Goal: Task Accomplishment & Management: Use online tool/utility

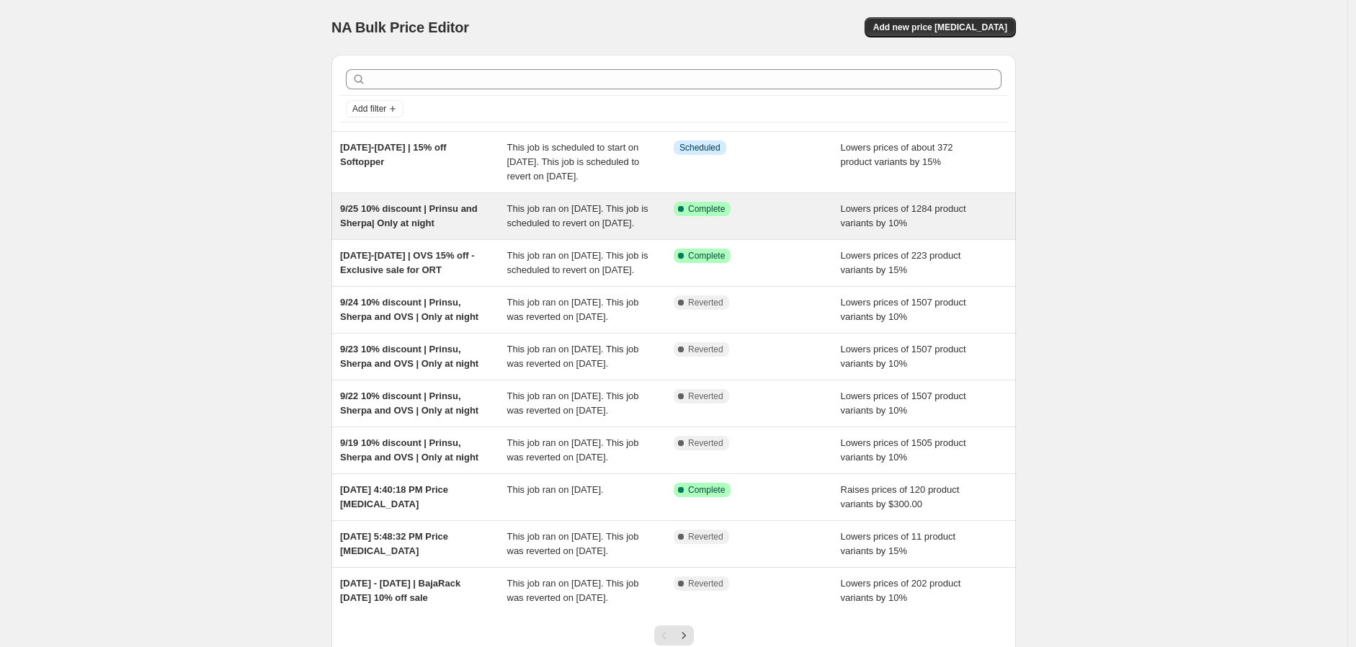
click at [419, 228] on span "9/25 10% discount | Prinsu and Sherpa| Only at night" at bounding box center [409, 215] width 138 height 25
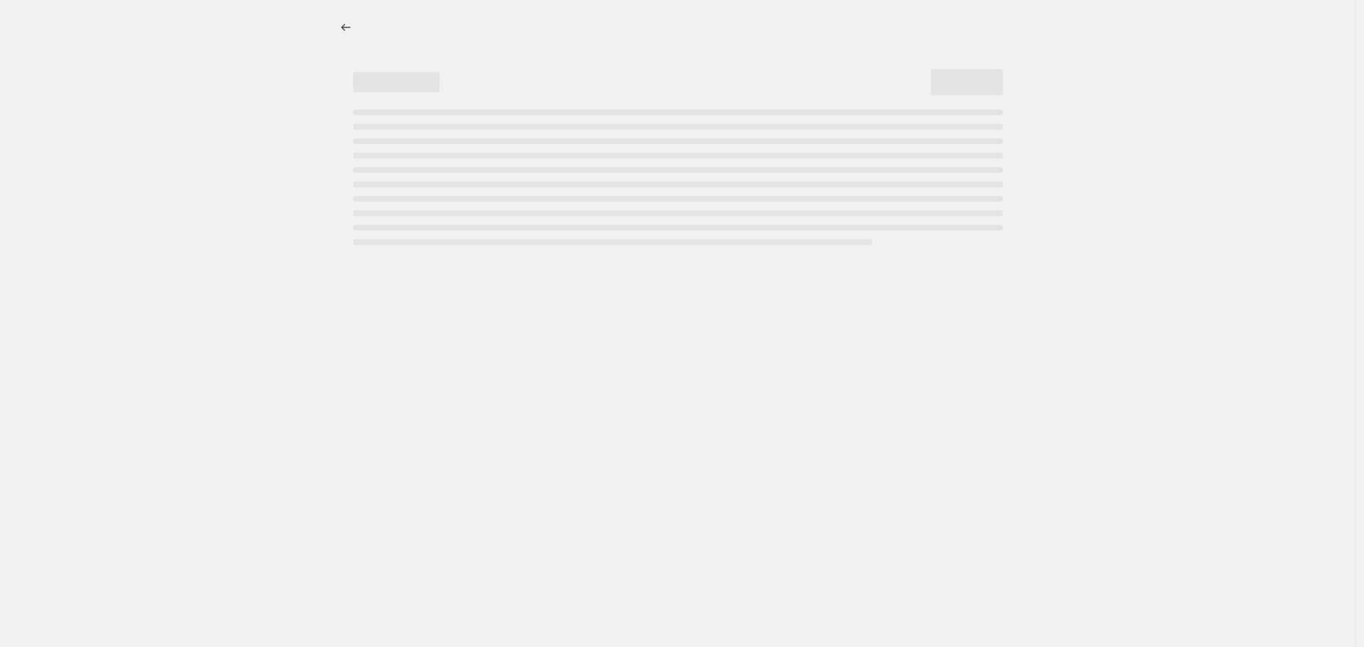
select select "percentage"
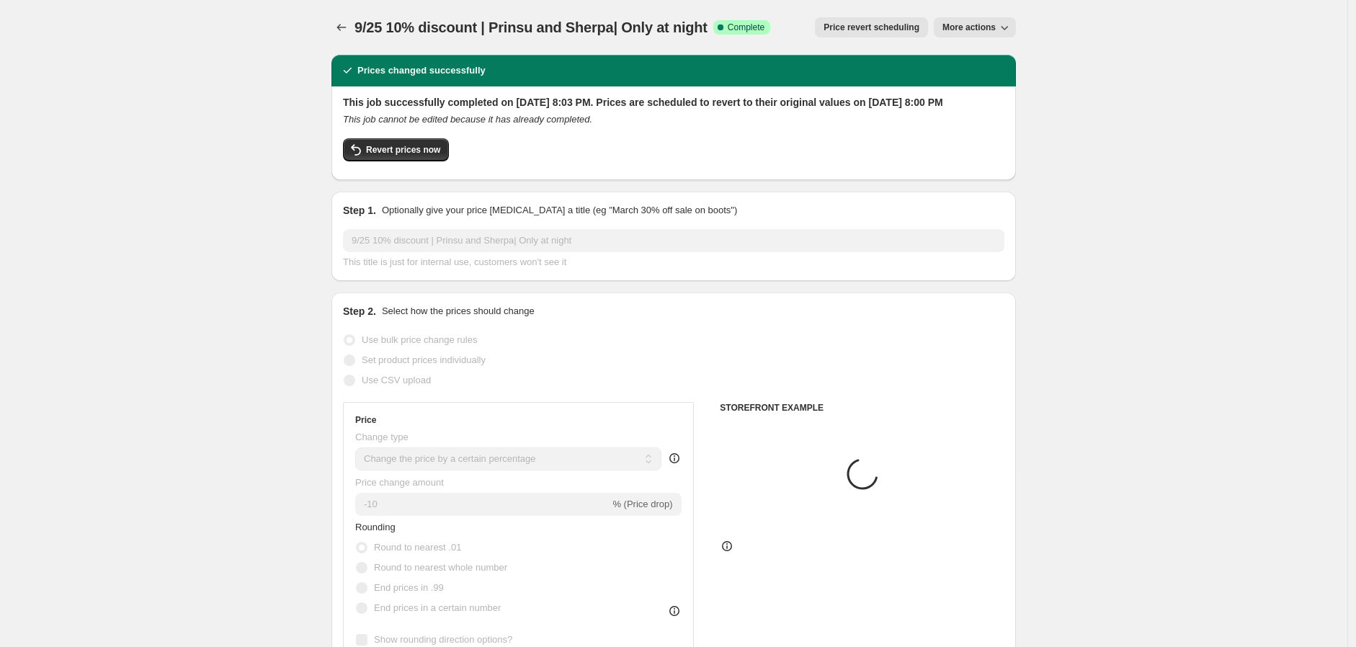
select select "vendor"
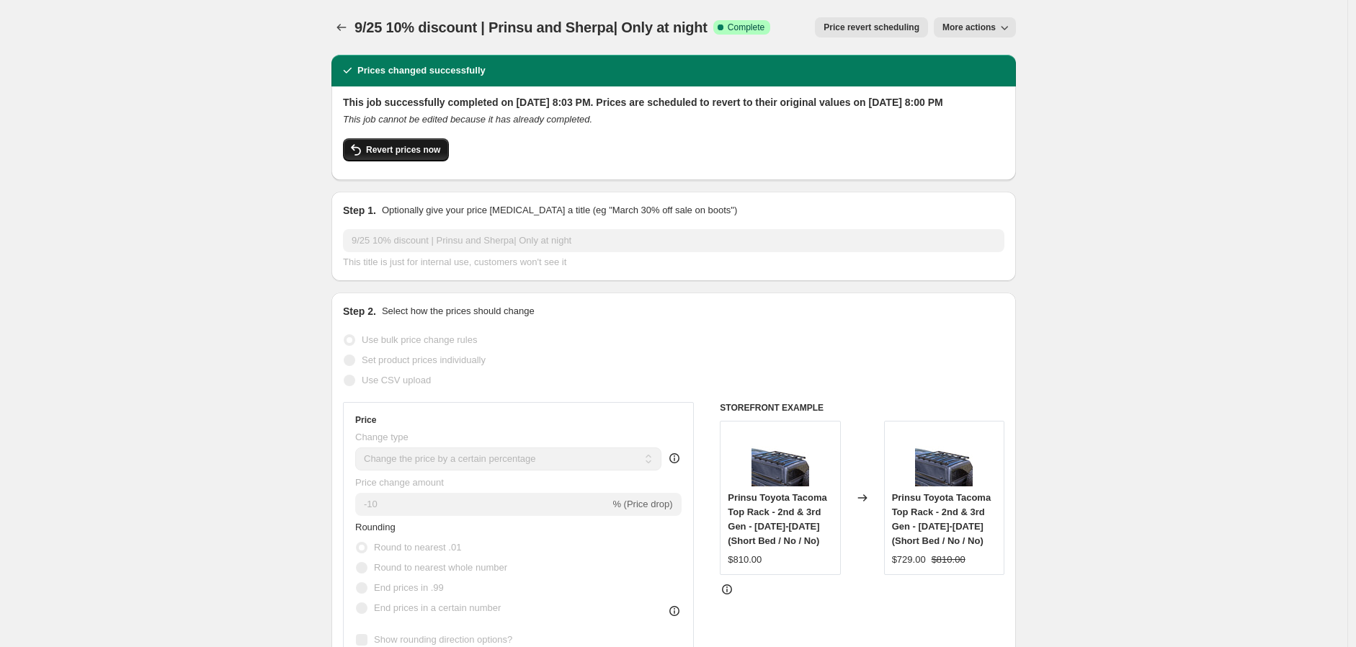
click at [431, 156] on span "Revert prices now" at bounding box center [403, 150] width 74 height 12
checkbox input "false"
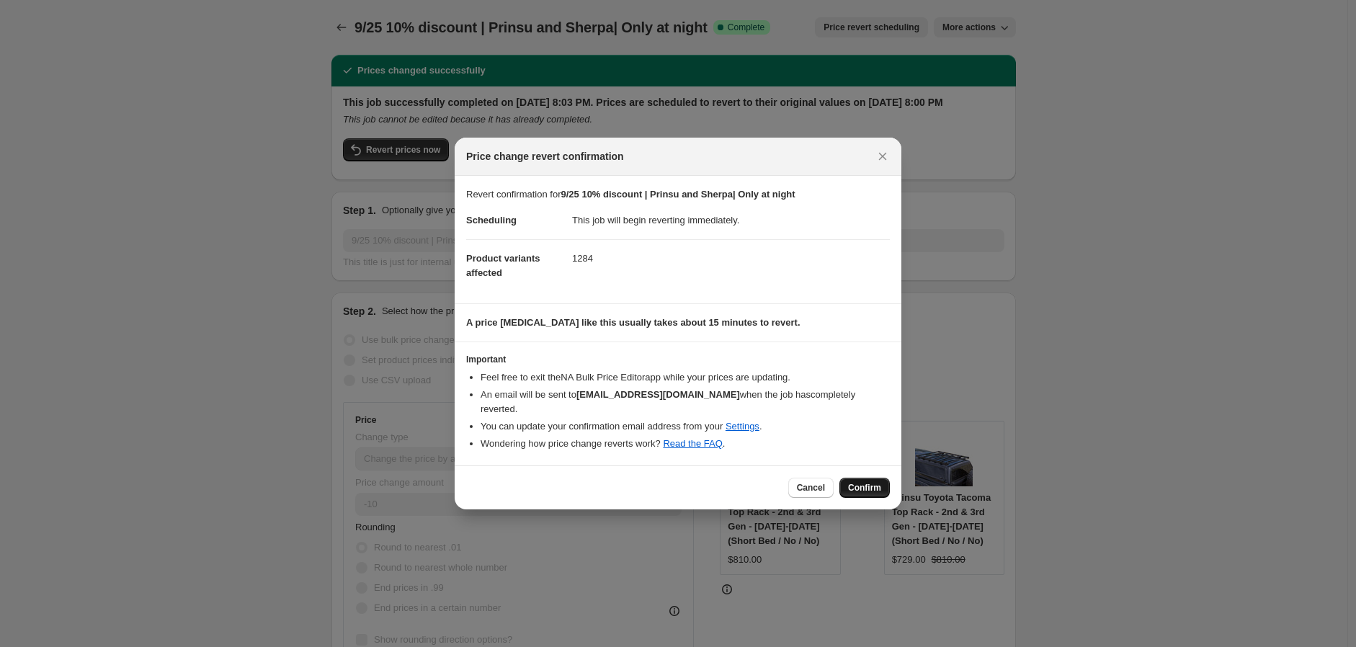
click at [874, 485] on span "Confirm" at bounding box center [864, 488] width 33 height 12
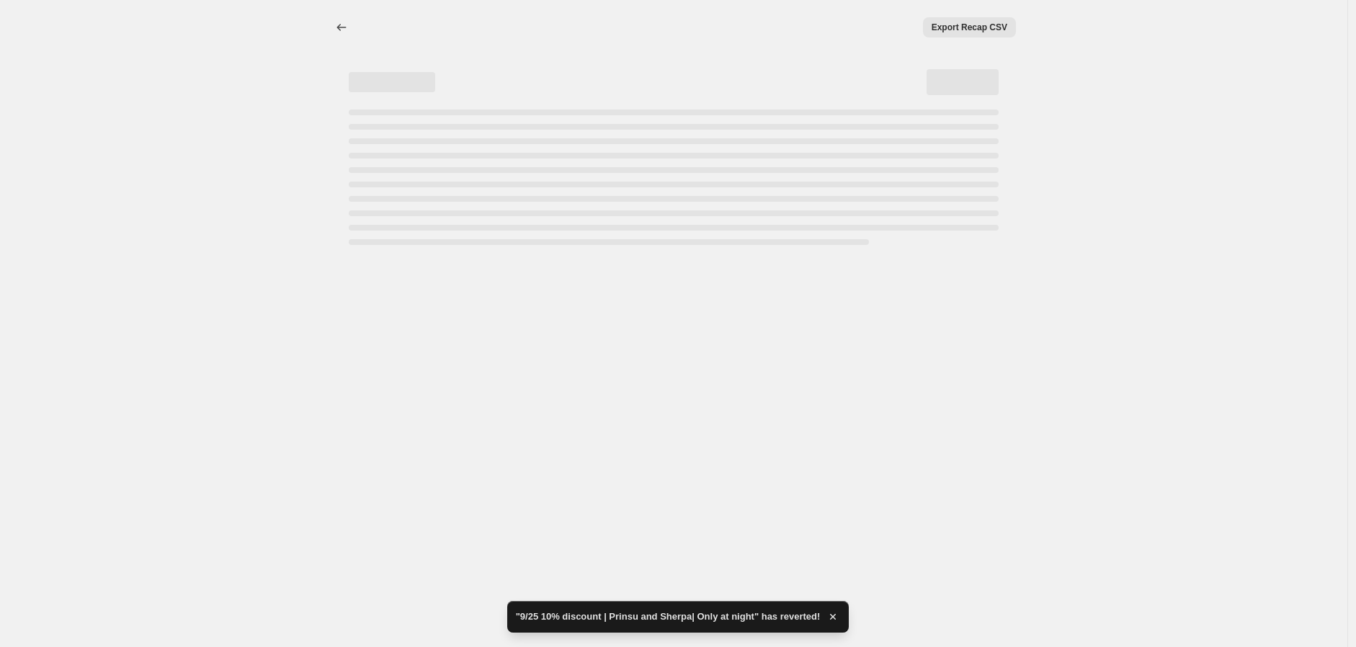
select select "percentage"
select select "vendor"
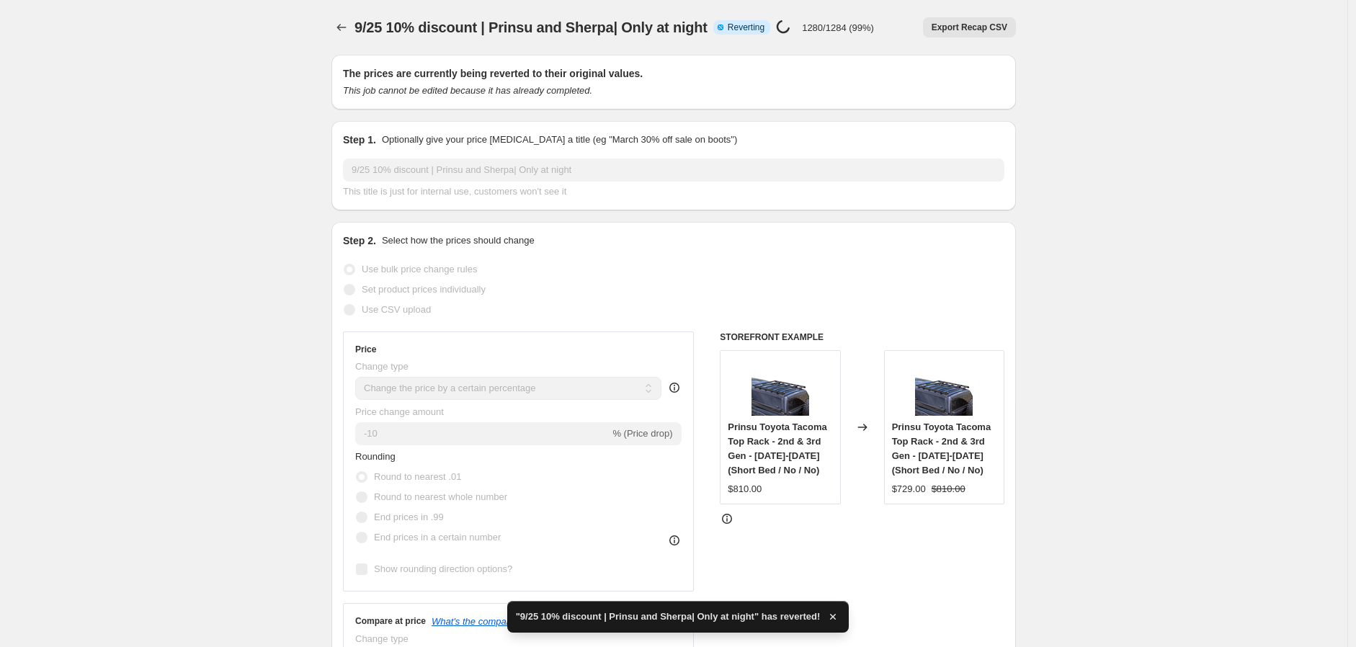
checkbox input "true"
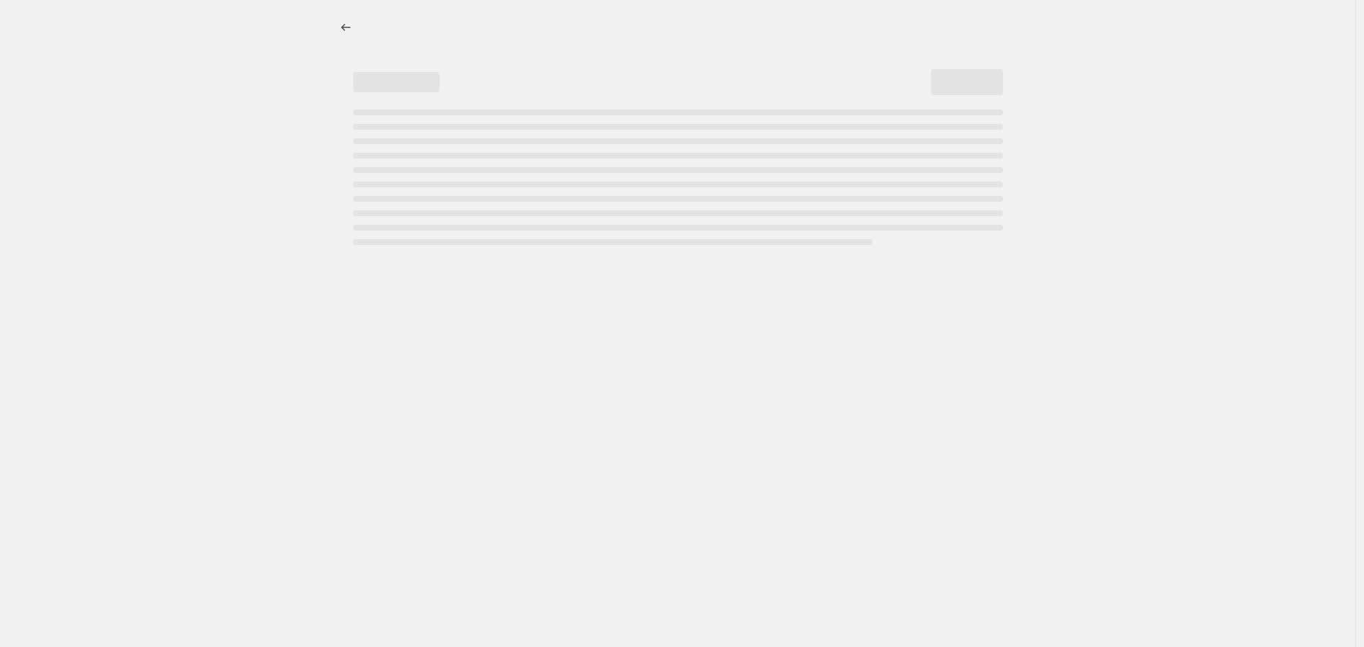
select select "percentage"
select select "vendor"
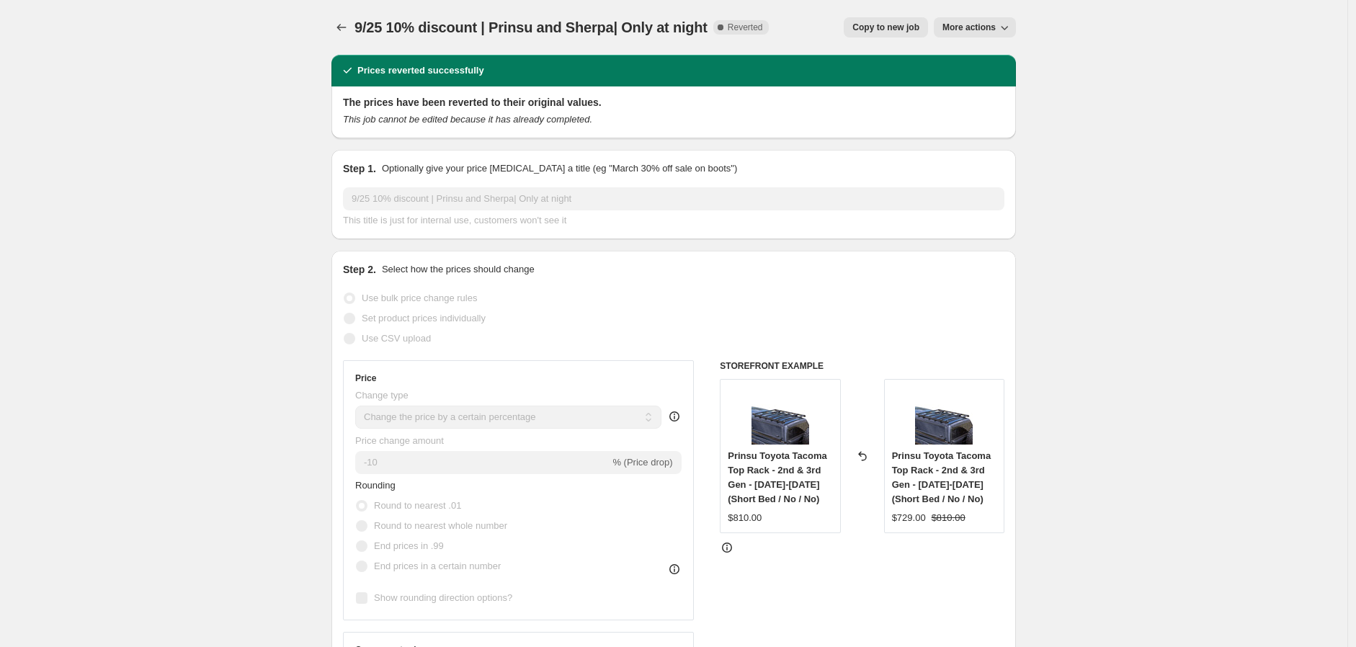
click at [903, 6] on div "9/25 10% discount | Prinsu and Sherpa| Only at night. This page is ready 9/25 1…" at bounding box center [673, 27] width 684 height 55
click at [906, 19] on button "Copy to new job" at bounding box center [886, 27] width 84 height 20
select select "percentage"
select select "vendor"
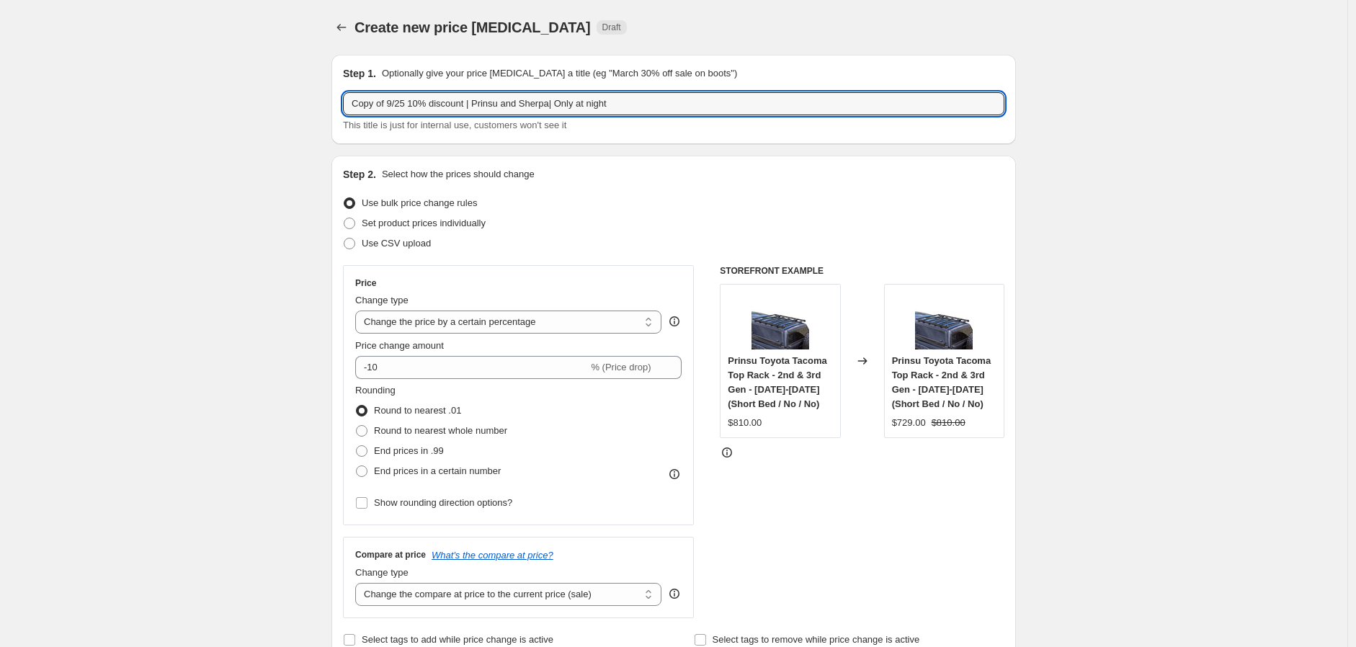
drag, startPoint x: 413, startPoint y: 103, endPoint x: 249, endPoint y: 103, distance: 165.0
type input "9/26 10% discount | Prinsu and Sherpa| Only at night"
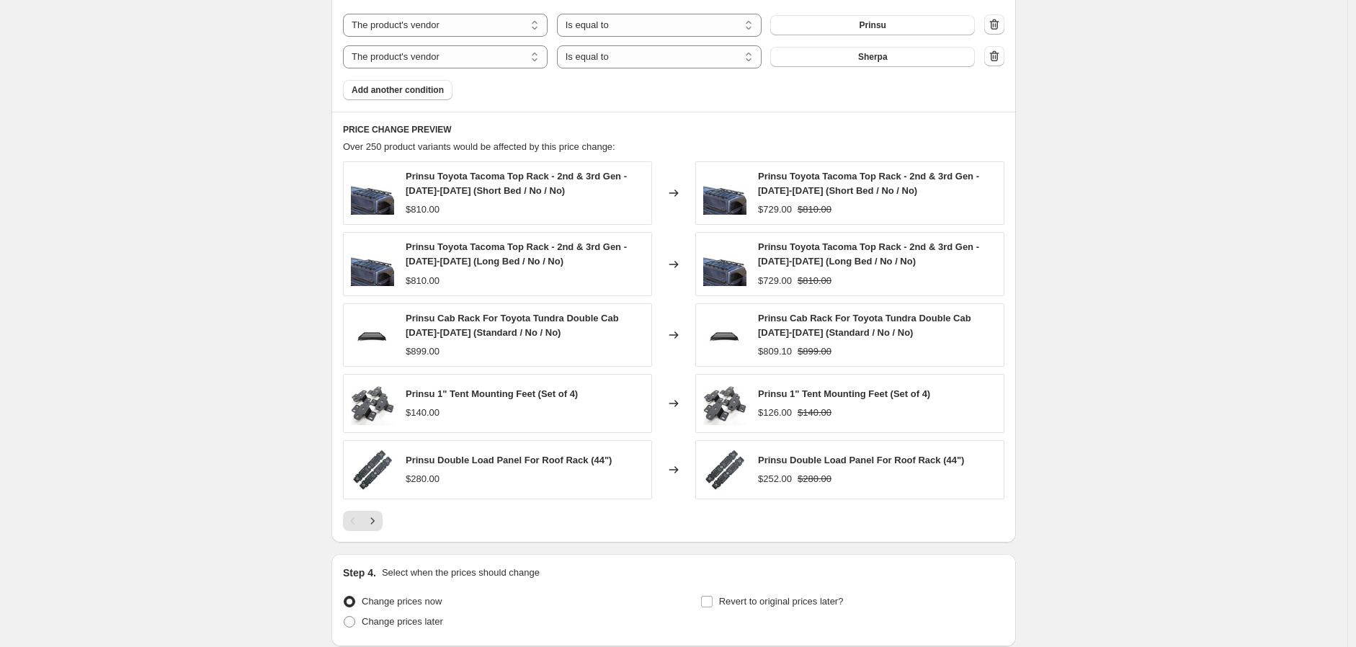
scroll to position [1001, 0]
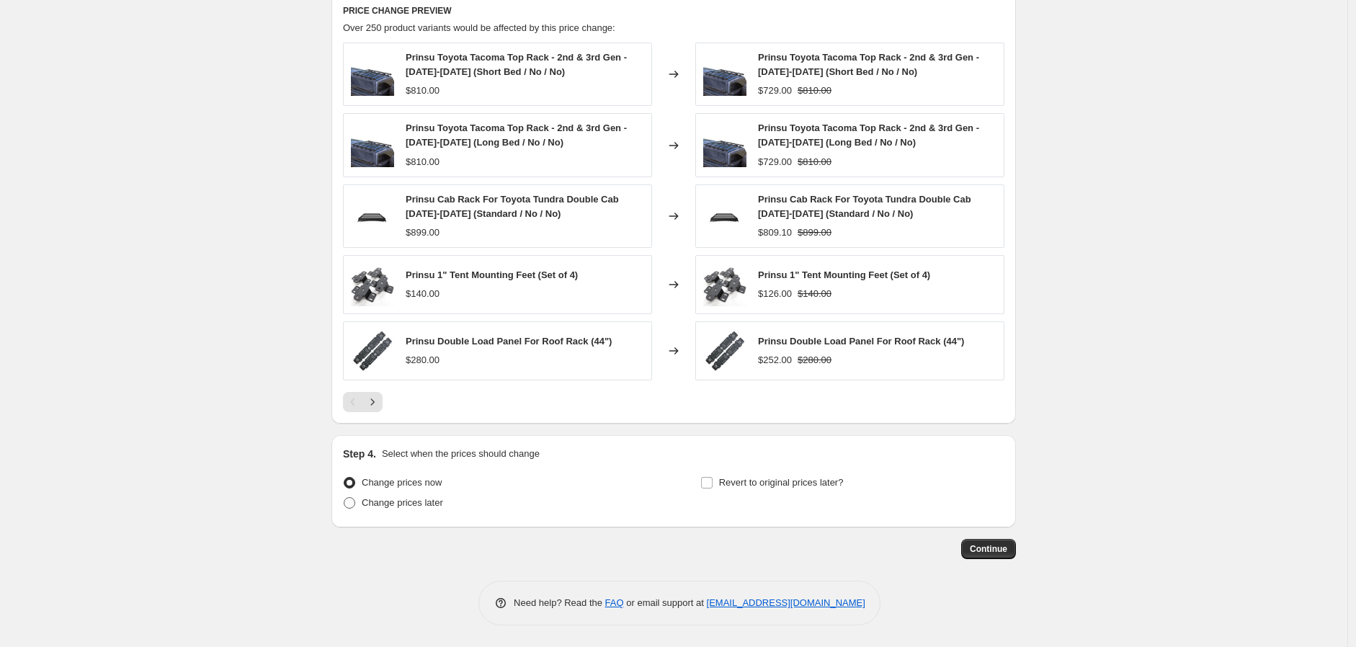
click at [424, 501] on span "Change prices later" at bounding box center [402, 502] width 81 height 11
click at [344, 498] on input "Change prices later" at bounding box center [344, 497] width 1 height 1
radio input "true"
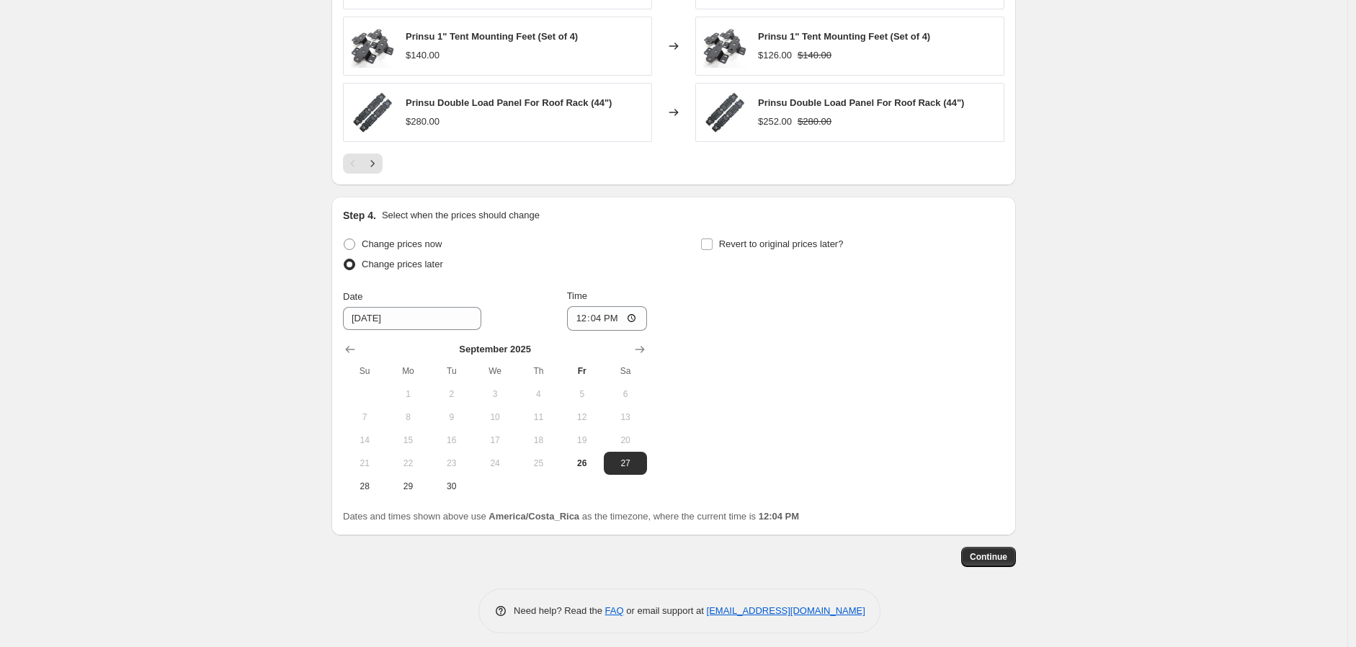
scroll to position [1241, 0]
click at [582, 463] on span "26" at bounding box center [582, 461] width 32 height 12
type input "9/26/2025"
click at [638, 313] on input "12:04" at bounding box center [607, 316] width 81 height 24
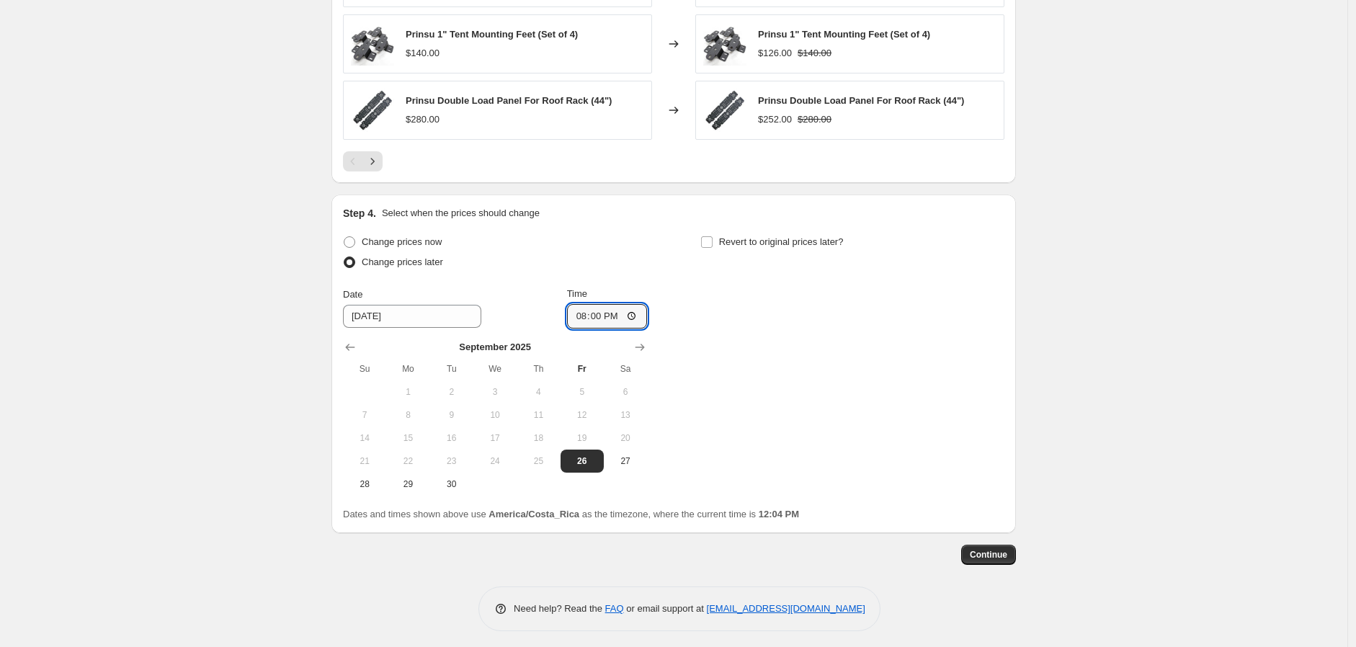
type input "20:00"
click at [822, 444] on div "Change prices now Change prices later Date 9/26/2025 Time 20:00 September 2025 …" at bounding box center [673, 364] width 661 height 264
click at [780, 244] on span "Revert to original prices later?" at bounding box center [781, 241] width 125 height 11
click at [712, 244] on input "Revert to original prices later?" at bounding box center [707, 242] width 12 height 12
checkbox input "true"
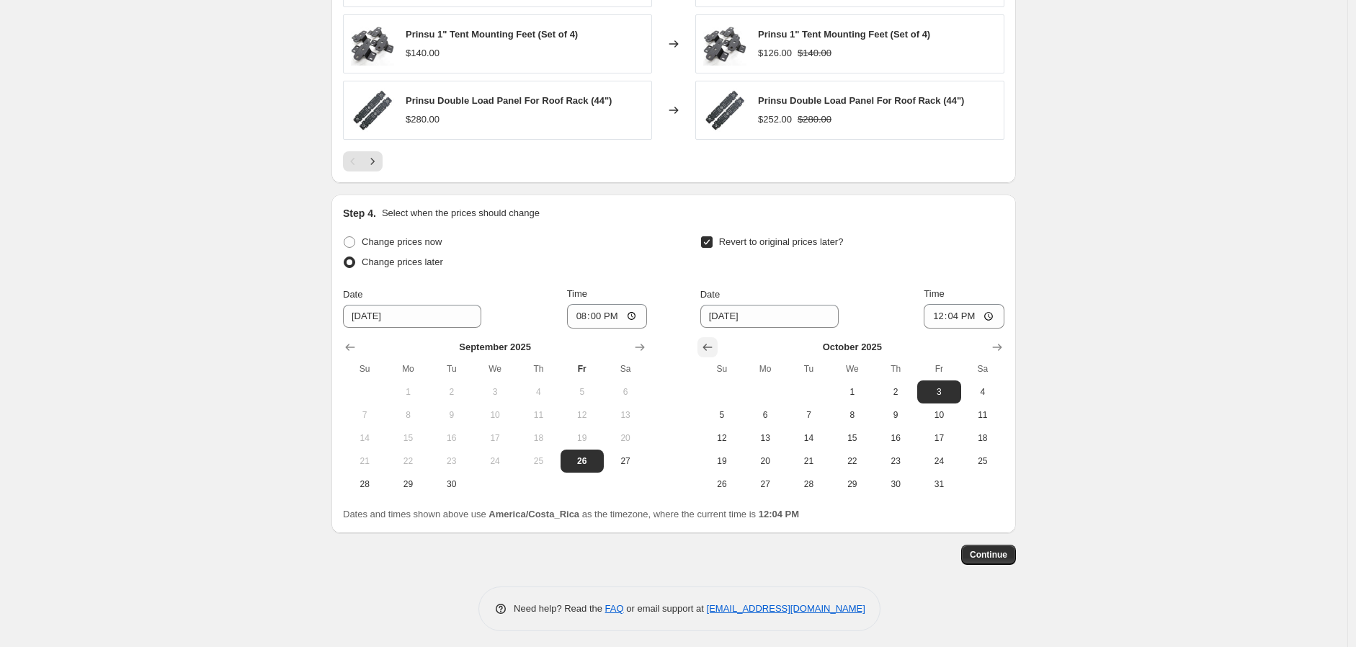
click at [714, 346] on icon "Show previous month, September 2025" at bounding box center [707, 347] width 14 height 14
click at [775, 485] on span "29" at bounding box center [765, 484] width 32 height 12
type input "9/29/2025"
click at [998, 316] on input "12:04" at bounding box center [963, 316] width 81 height 24
type input "08:00"
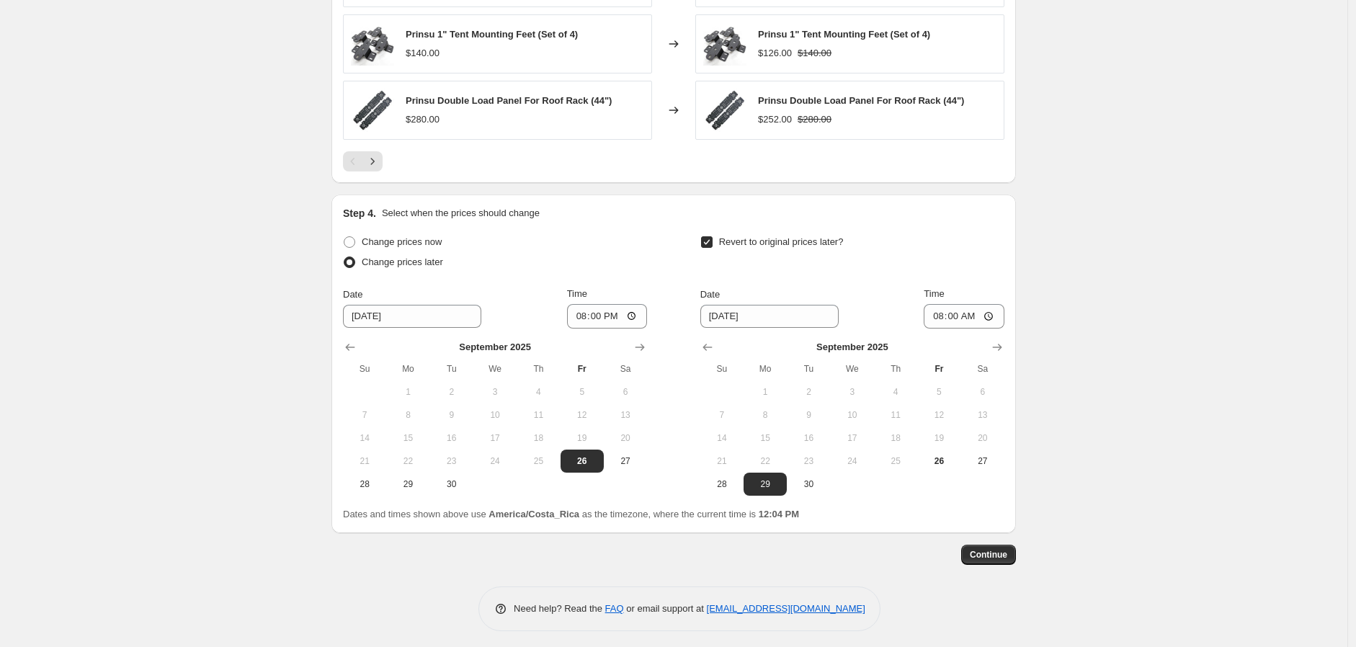
click at [1001, 556] on span "Continue" at bounding box center [988, 555] width 37 height 12
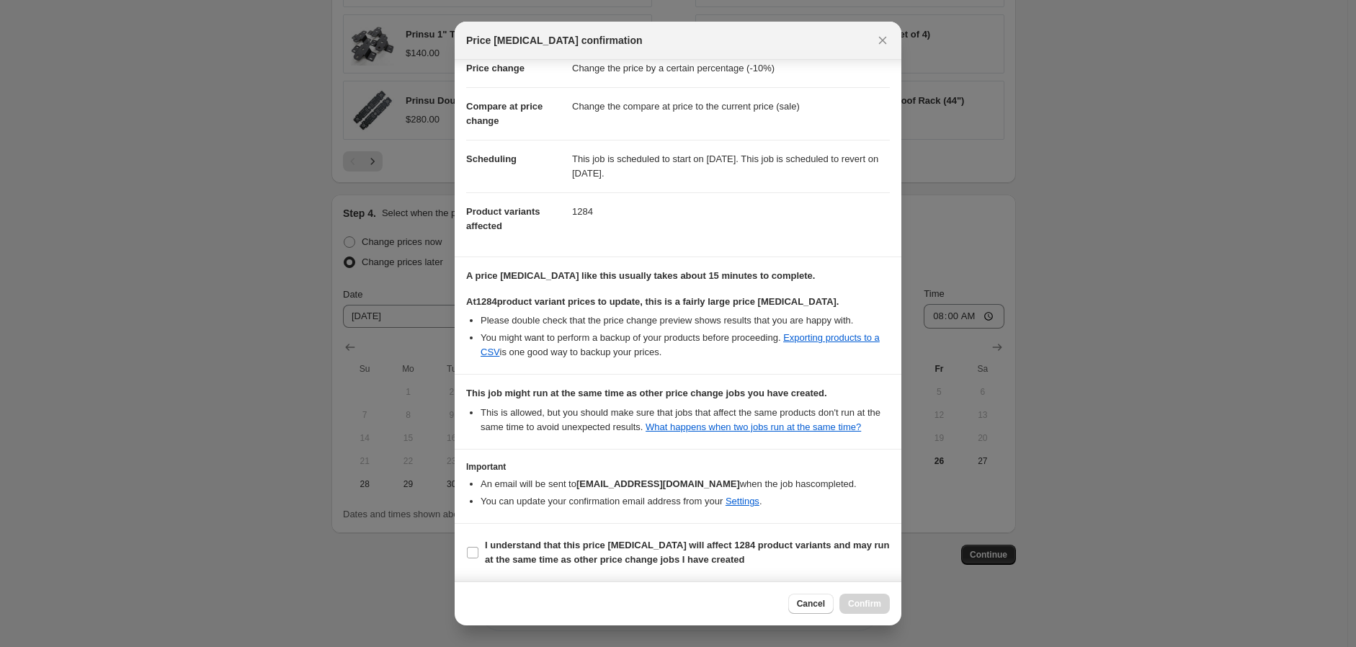
scroll to position [65, 0]
click at [514, 542] on b "I understand that this price change job will affect 1284 product variants and m…" at bounding box center [687, 552] width 405 height 25
click at [478, 547] on input "I understand that this price change job will affect 1284 product variants and m…" at bounding box center [473, 553] width 12 height 12
checkbox input "true"
click at [850, 591] on div "Cancel Confirm" at bounding box center [678, 603] width 447 height 44
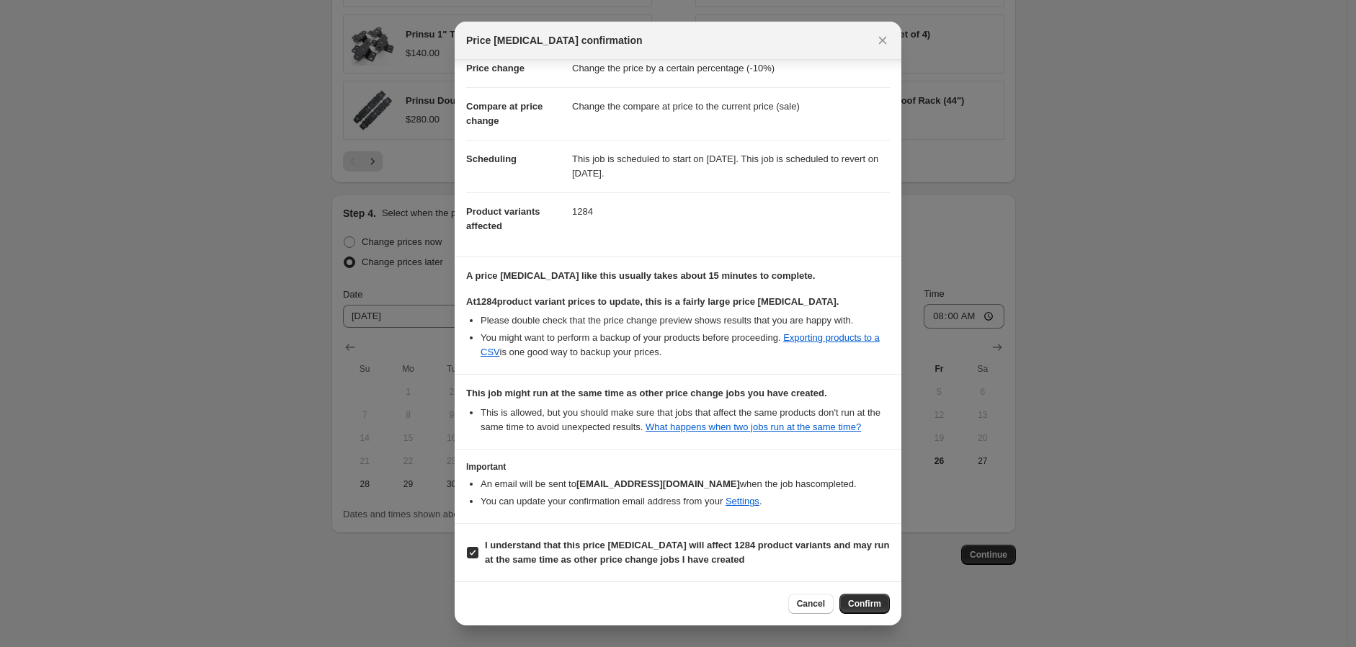
click at [867, 607] on span "Confirm" at bounding box center [864, 604] width 33 height 12
